Goal: Task Accomplishment & Management: Complete application form

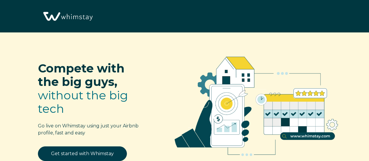
select select "US"
select select "PriceLabs"
select select "Other"
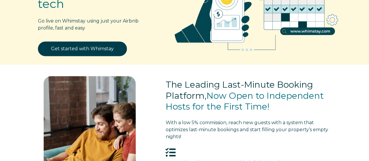
scroll to position [117, 0]
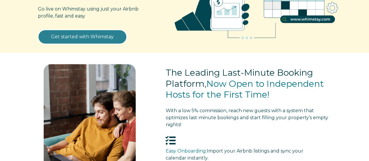
click at [107, 40] on link "Get started with Whimstay" at bounding box center [82, 36] width 89 height 15
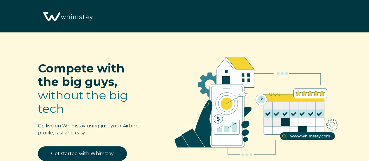
select select "US"
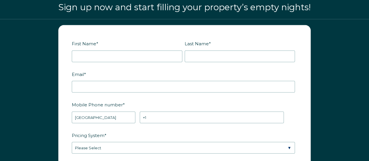
scroll to position [666, 0]
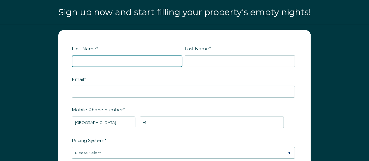
click at [146, 56] on input "First Name *" at bounding box center [127, 61] width 110 height 12
type input "[PERSON_NAME]"
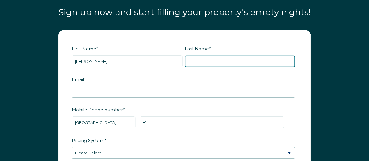
type input "[PERSON_NAME]"
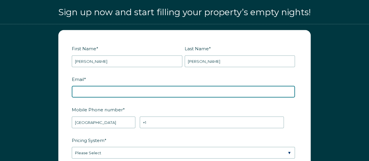
type input "[EMAIL_ADDRESS][DOMAIN_NAME]"
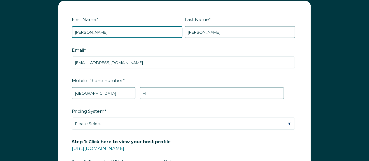
scroll to position [725, 0]
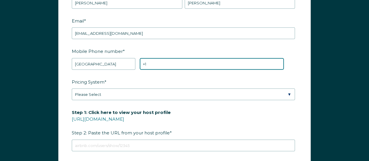
click at [150, 61] on input "+1" at bounding box center [212, 64] width 144 height 12
type input "+1 5104682518"
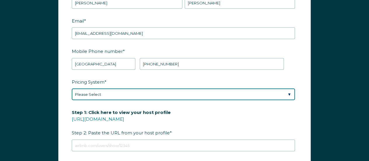
click at [136, 91] on select "Please Select Manual Airbnb Smart Pricing PriceLabs Wheelhouse Beyond Pricing 3…" at bounding box center [183, 94] width 223 height 12
select select "PriceLabs"
click at [72, 88] on select "Please Select Manual Airbnb Smart Pricing PriceLabs Wheelhouse Beyond Pricing 3…" at bounding box center [183, 94] width 223 height 12
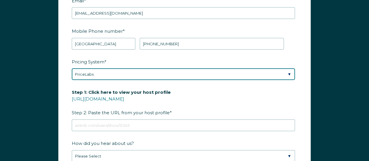
scroll to position [754, 0]
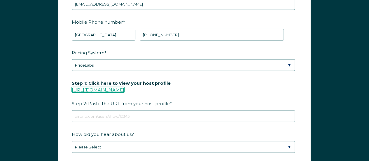
click at [114, 87] on link "https://www.airbnb.com/users/show/" at bounding box center [98, 90] width 52 height 6
click at [124, 88] on link "https://www.airbnb.com/users/show/" at bounding box center [98, 90] width 52 height 6
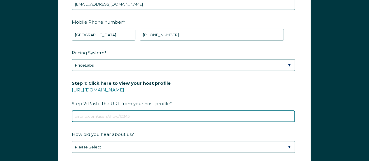
click at [194, 115] on input "Step 1: Click here to view your host profile https://www.airbnb.com/users/show/…" at bounding box center [183, 116] width 223 height 12
paste input "https://www.airbnb.com/users/show/13935528"
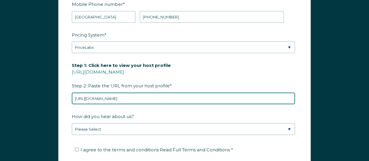
scroll to position [783, 0]
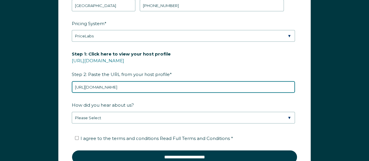
type input "https://www.airbnb.com/users/show/13935528"
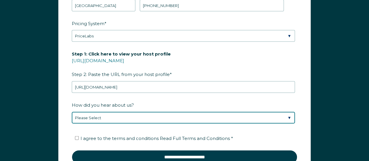
click at [201, 116] on select "Please Select Discovered Whimstay at an event or conference Found Whimstay thro…" at bounding box center [183, 118] width 223 height 12
select select "Other"
click at [72, 112] on select "Please Select Discovered Whimstay at an event or conference Found Whimstay thro…" at bounding box center [183, 118] width 223 height 12
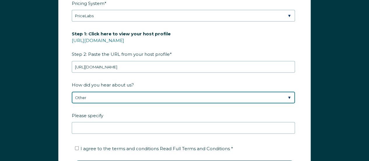
scroll to position [812, 0]
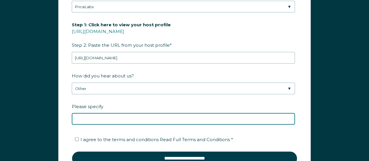
click at [203, 117] on input "Please specify" at bounding box center [183, 119] width 223 height 12
type input "pod cast"
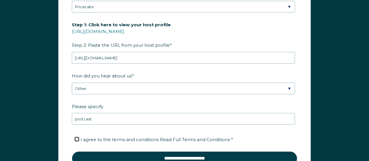
click at [78, 137] on input "I agree to the terms and conditions Read Full Terms and Conditions *" at bounding box center [77, 139] width 4 height 4
checkbox input "true"
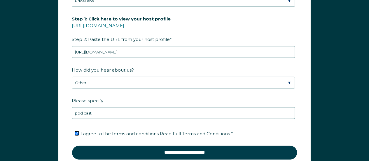
scroll to position [841, 0]
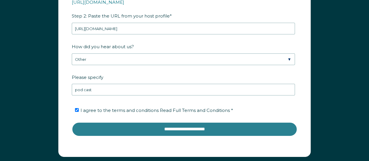
click at [160, 129] on input "**********" at bounding box center [184, 129] width 225 height 14
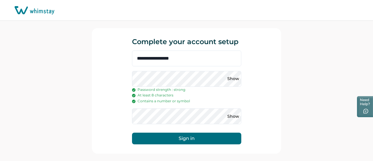
click at [194, 141] on button "Sign in" at bounding box center [186, 138] width 109 height 12
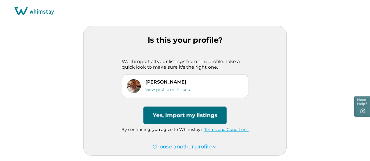
scroll to position [4, 0]
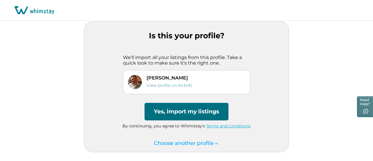
click at [188, 111] on button "Yes, import my listings" at bounding box center [187, 111] width 84 height 17
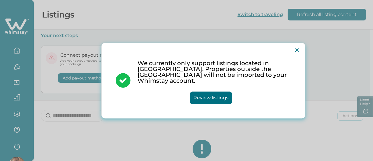
click at [202, 93] on button "Review listings" at bounding box center [211, 97] width 42 height 13
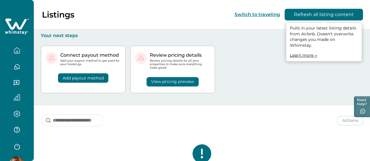
click at [302, 17] on button "Refresh all listing content" at bounding box center [324, 15] width 78 height 12
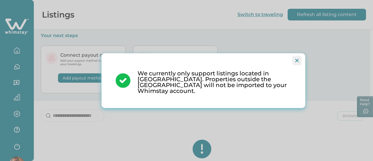
click at [297, 62] on icon "Close" at bounding box center [296, 59] width 3 height 3
